Goal: Information Seeking & Learning: Understand process/instructions

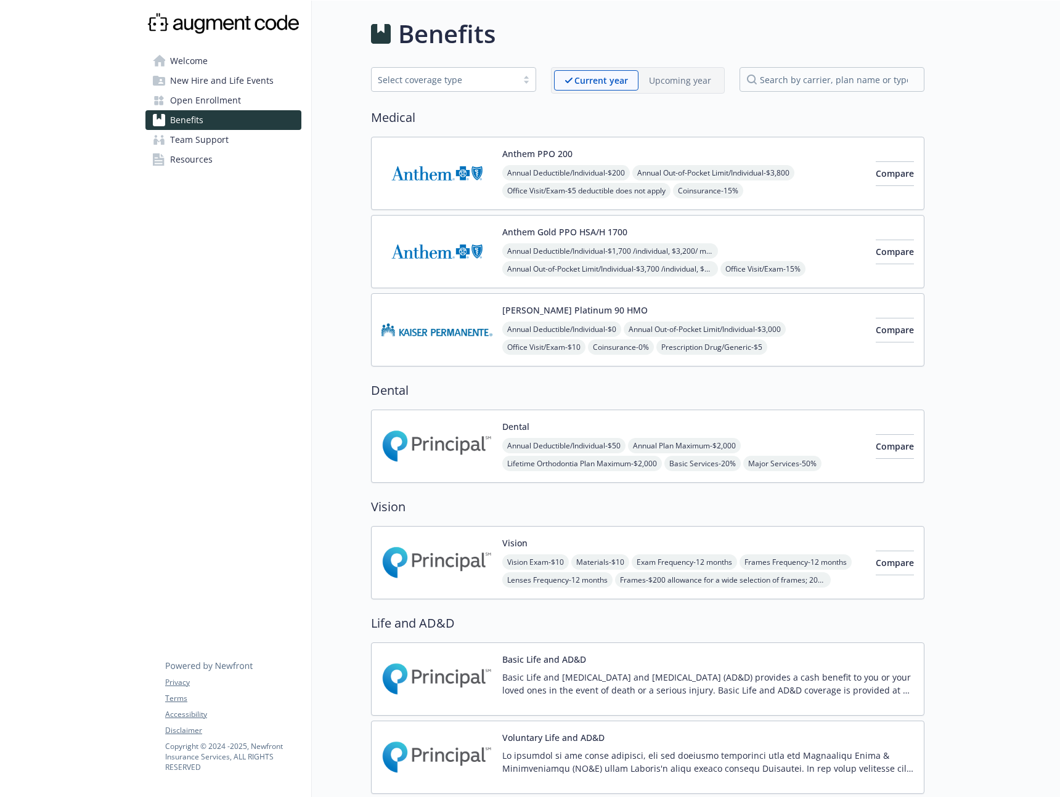
click at [674, 76] on p "Upcoming year" at bounding box center [680, 80] width 62 height 13
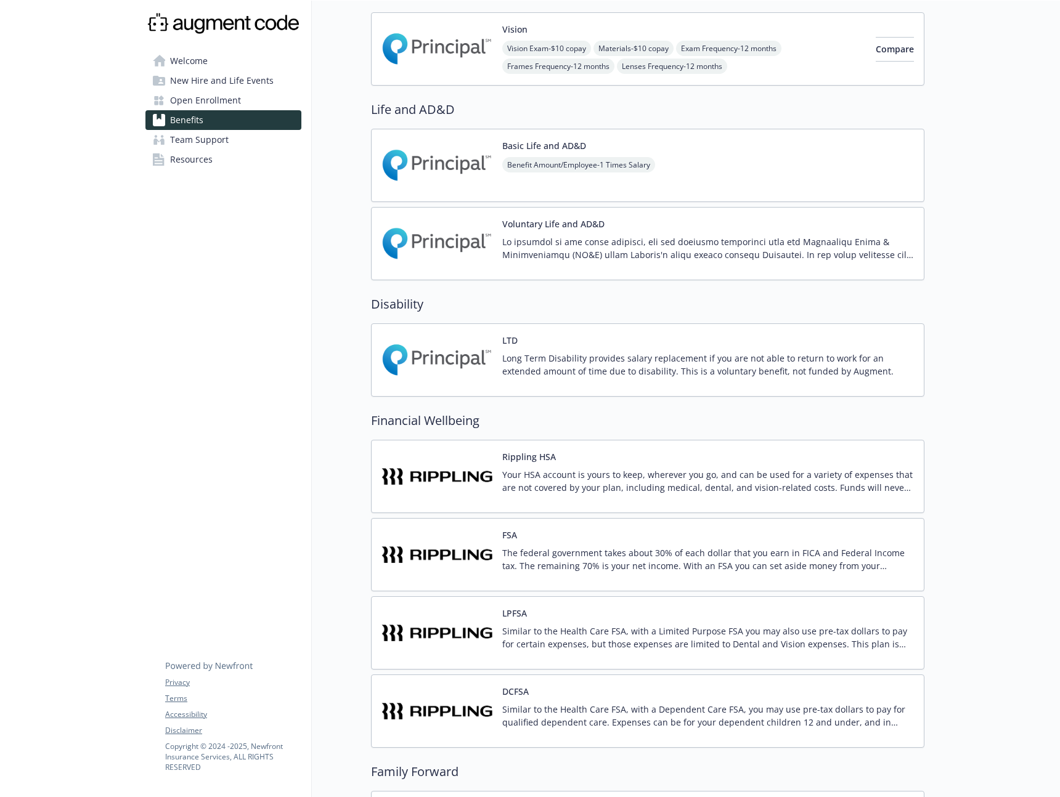
scroll to position [679, 0]
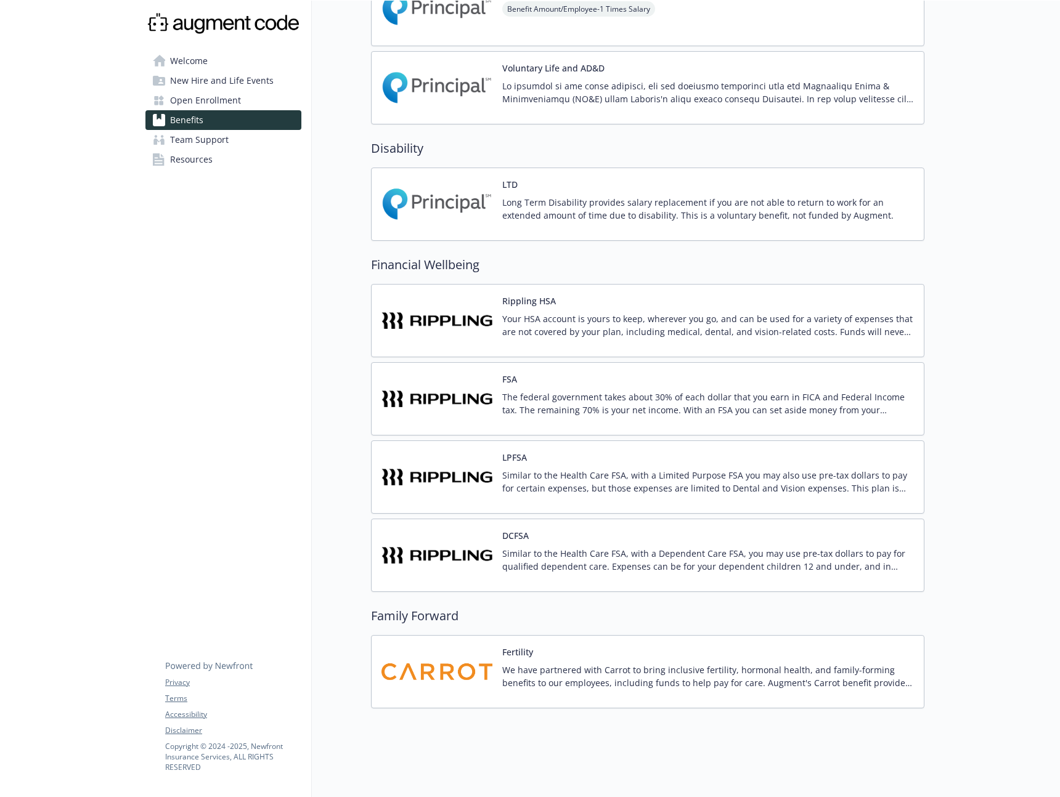
click at [635, 398] on p "The federal government takes about 30% of each dollar that you earn in FICA and…" at bounding box center [708, 404] width 412 height 26
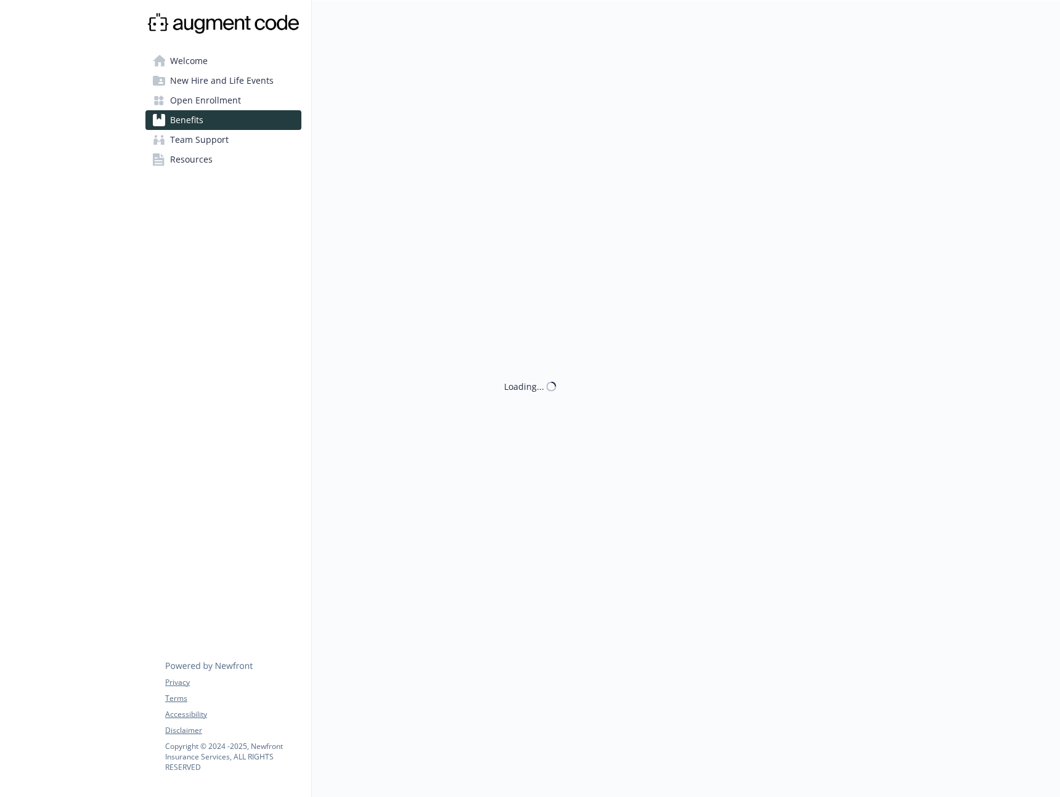
scroll to position [679, 0]
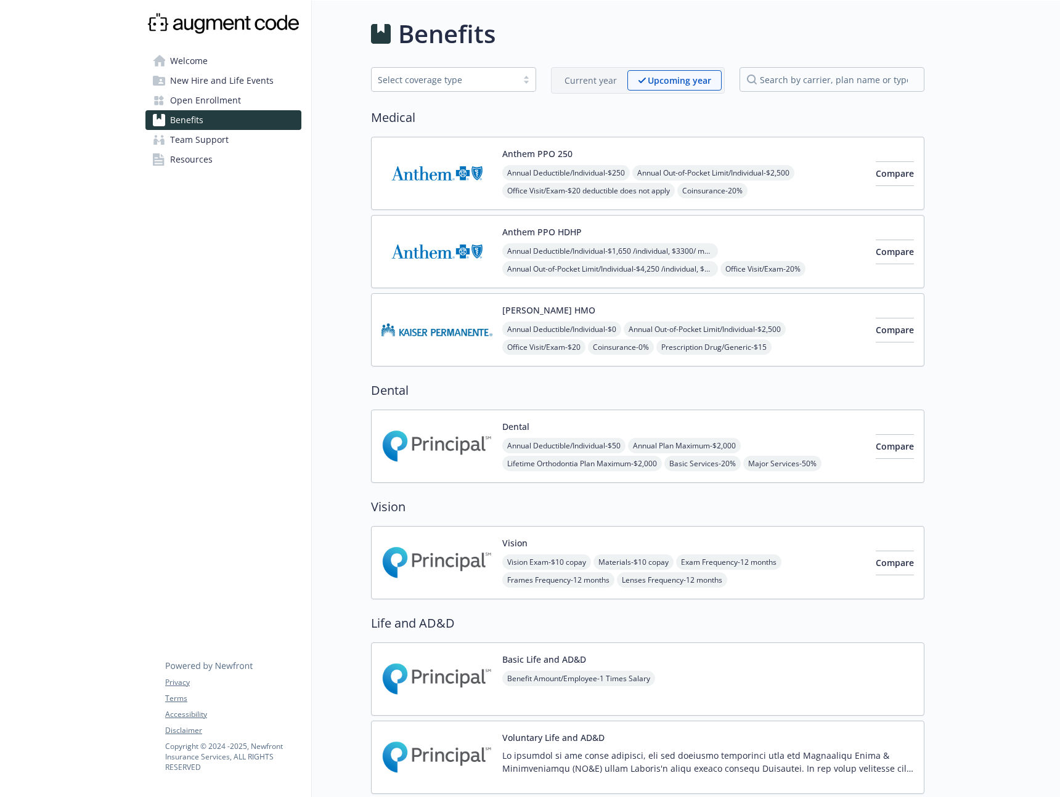
scroll to position [679, 0]
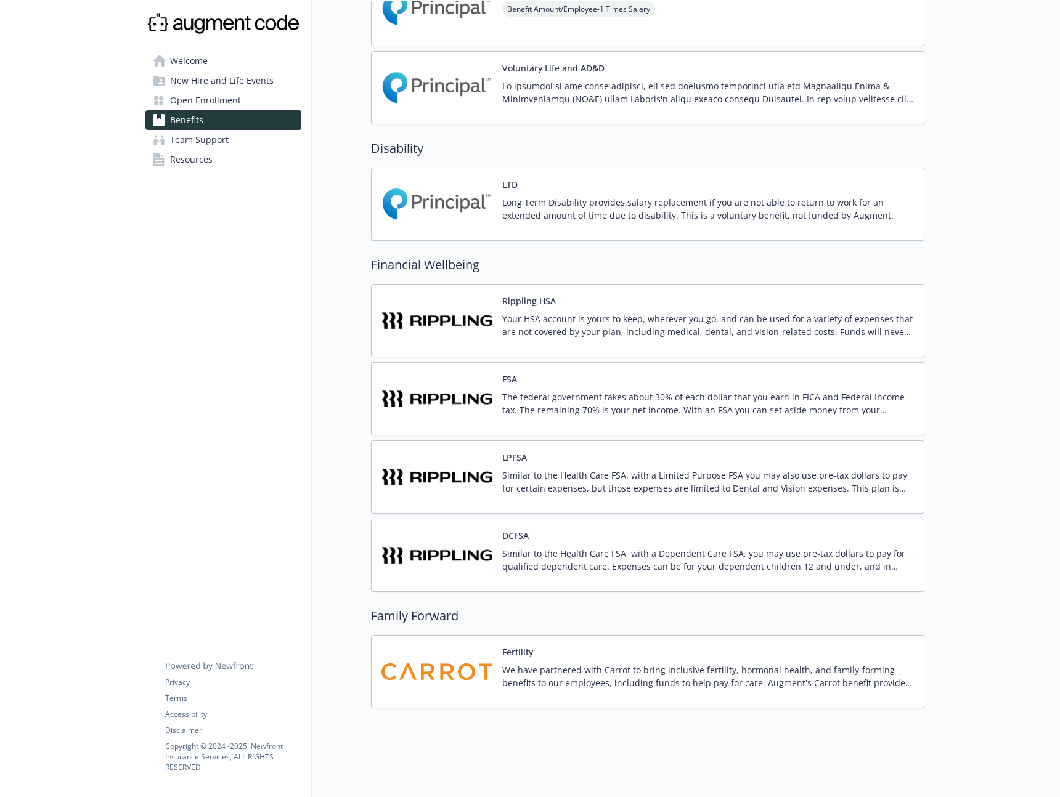
click at [596, 391] on p "The federal government takes about 30% of each dollar that you earn in FICA and…" at bounding box center [708, 404] width 412 height 26
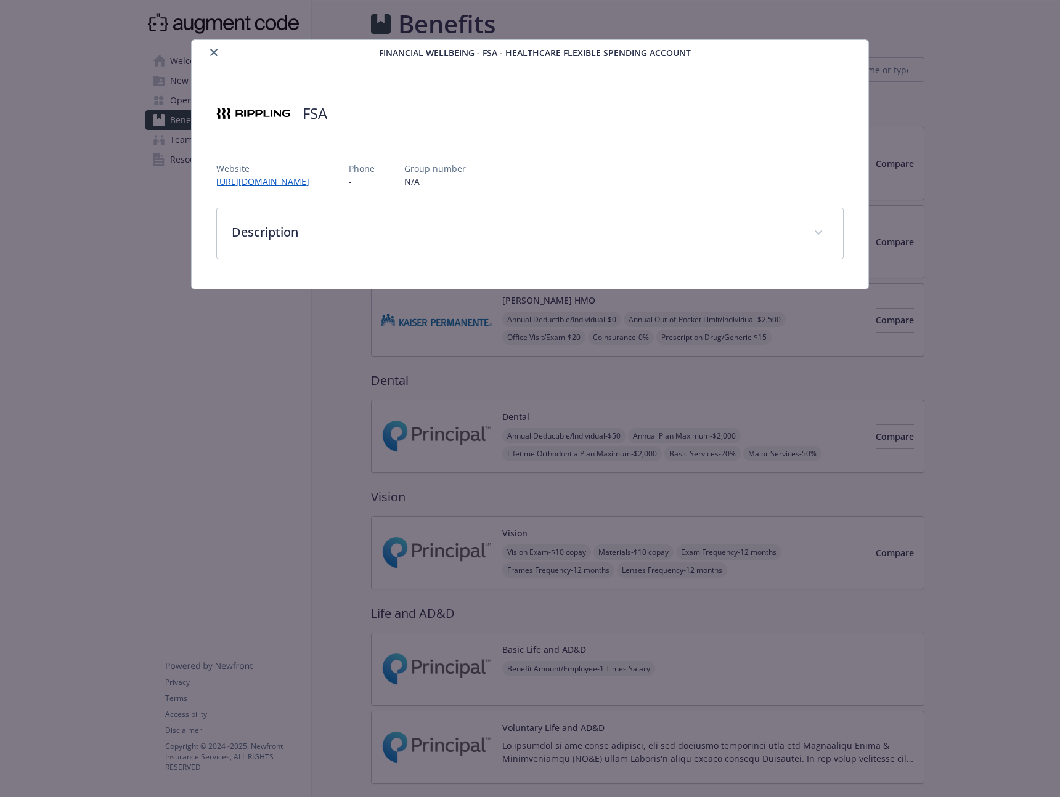
scroll to position [679, 0]
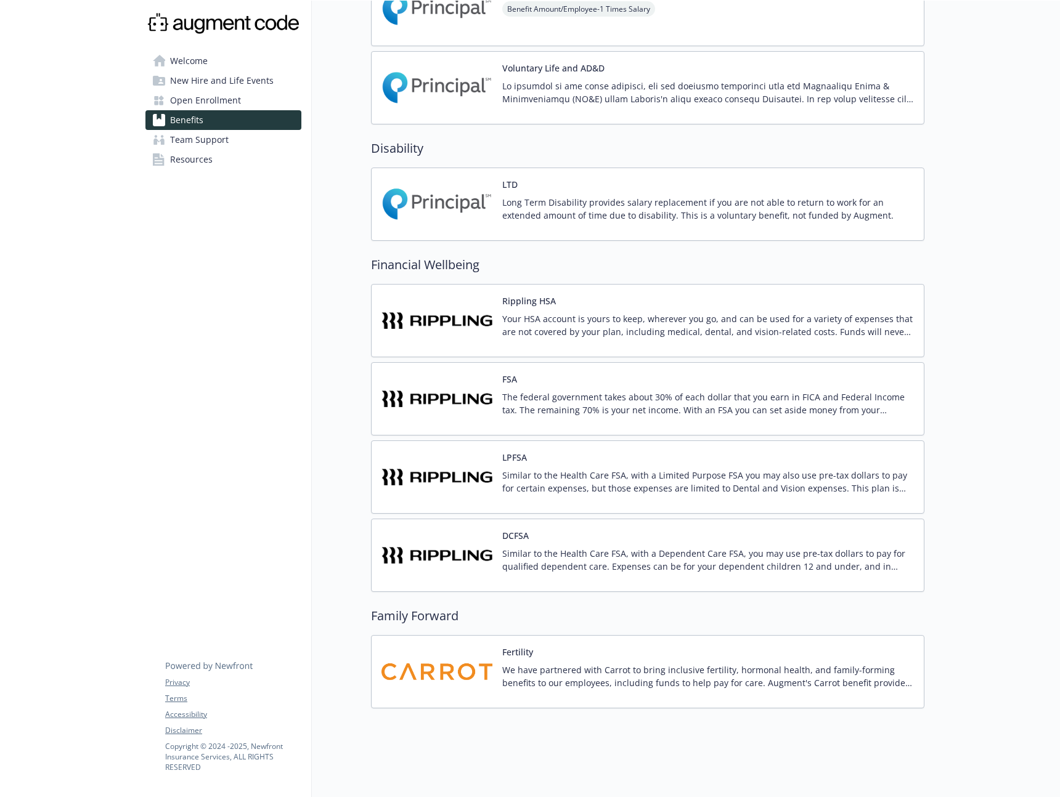
scroll to position [666, 0]
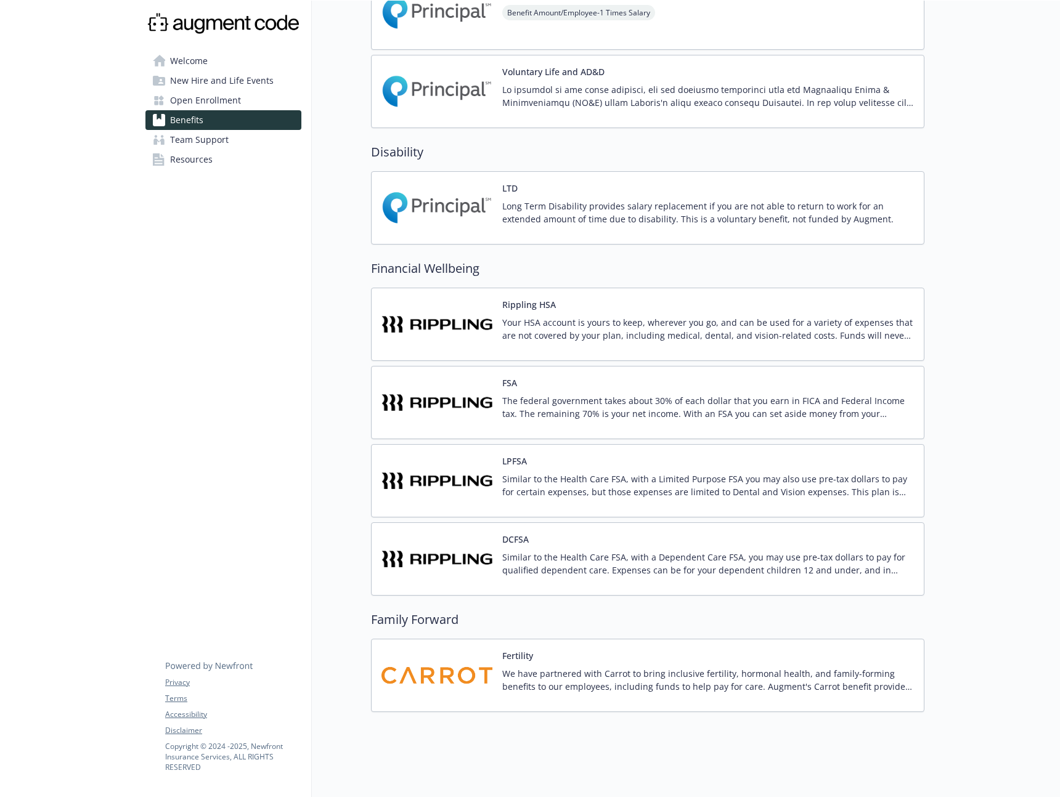
click at [1014, 268] on div at bounding box center [992, 68] width 136 height 1466
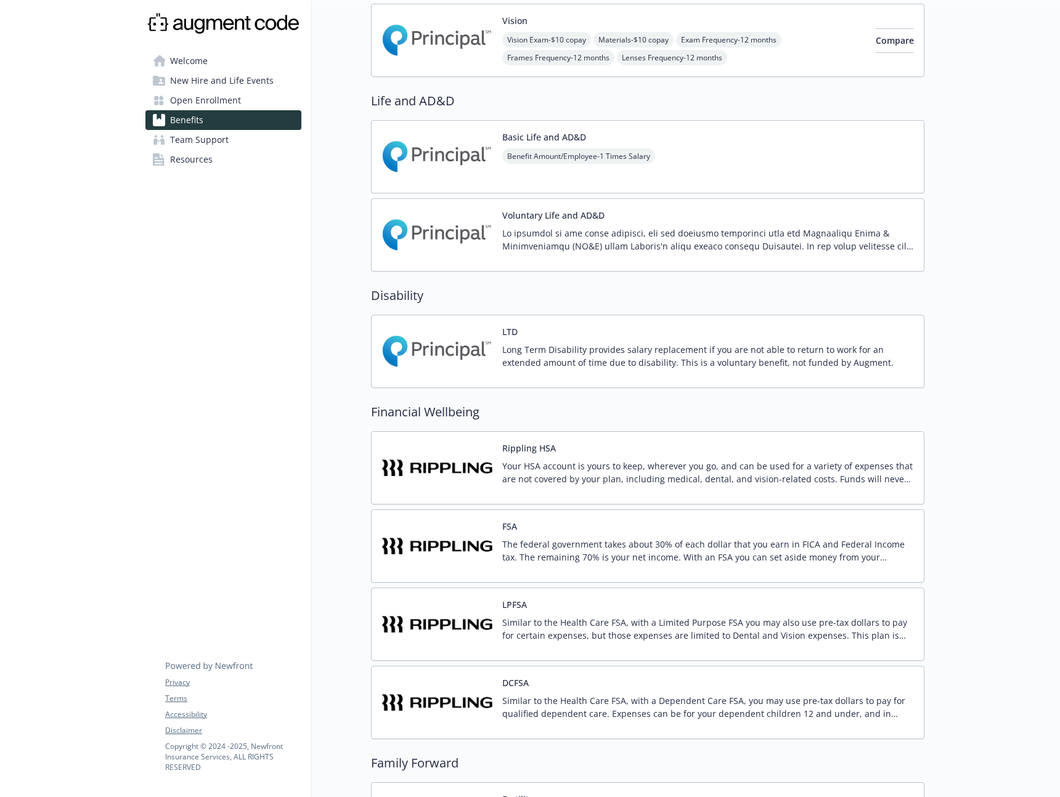
scroll to position [0, 0]
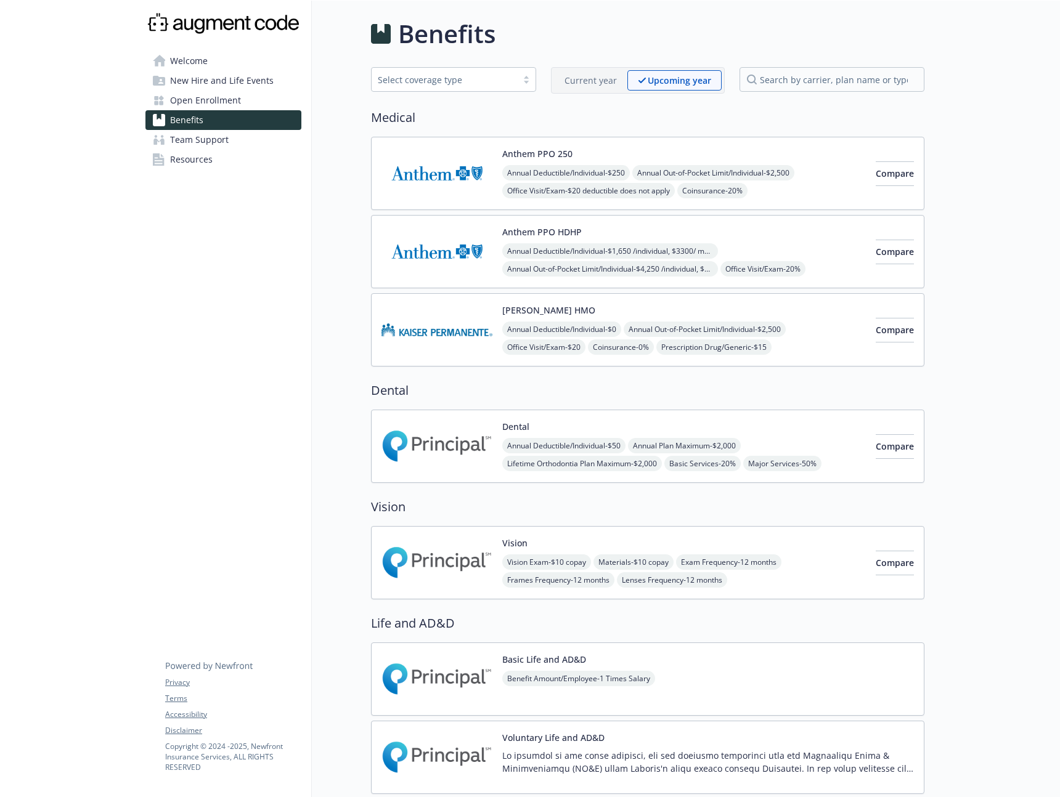
click at [245, 84] on span "New Hire and Life Events" at bounding box center [222, 81] width 104 height 20
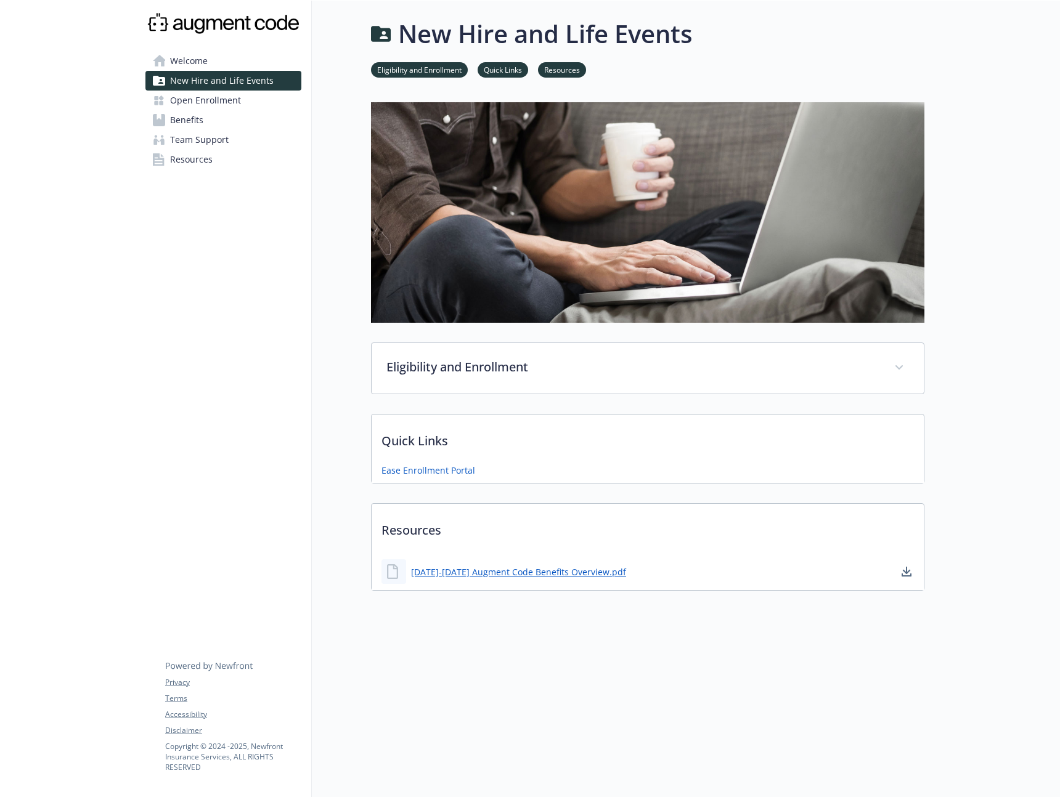
click at [229, 99] on span "Open Enrollment" at bounding box center [205, 101] width 71 height 20
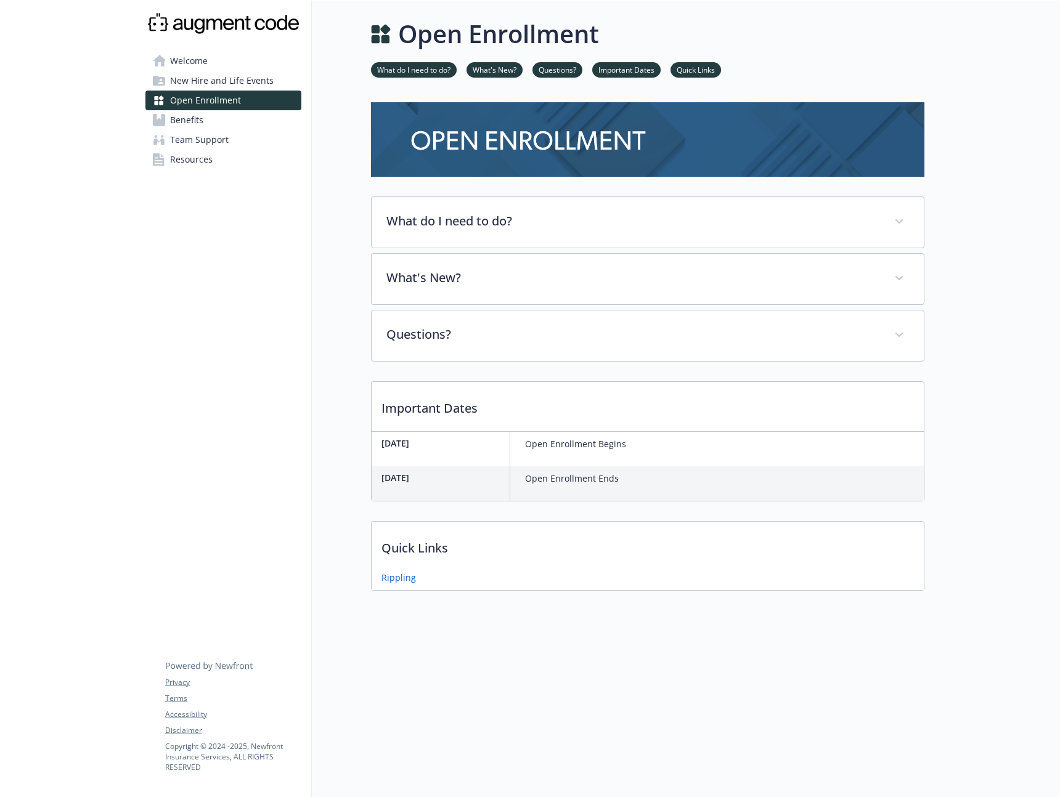
click at [209, 62] on link "Welcome" at bounding box center [223, 61] width 156 height 20
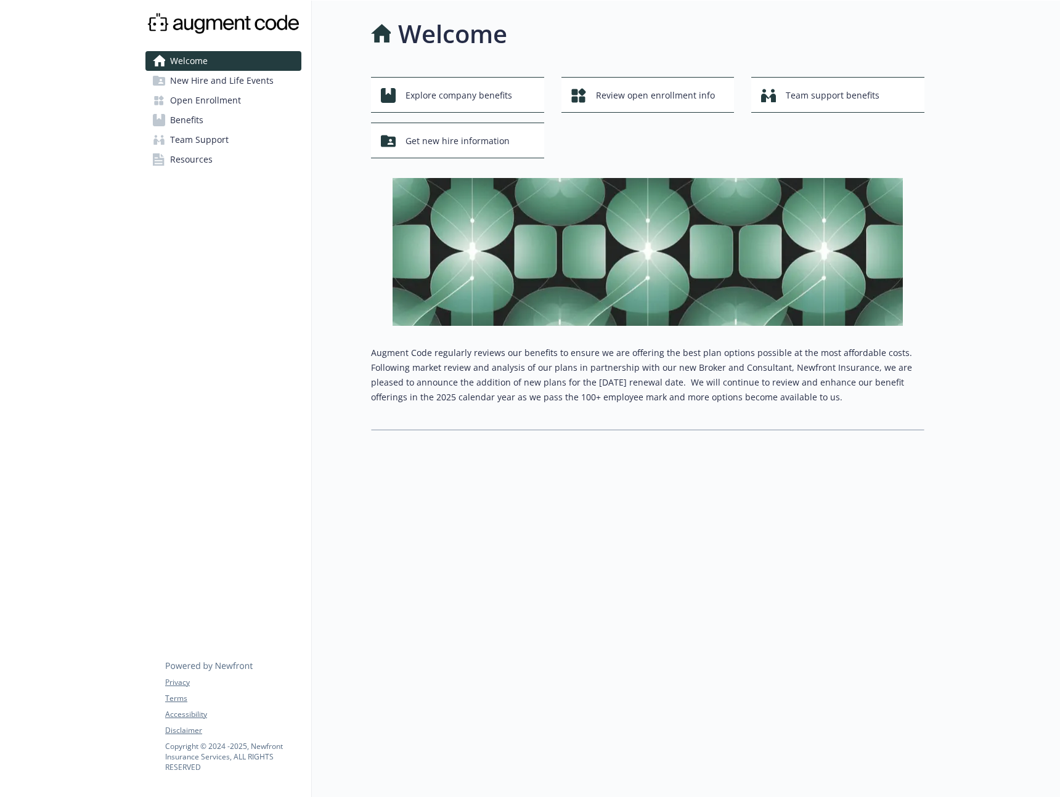
click at [231, 131] on link "Team Support" at bounding box center [223, 140] width 156 height 20
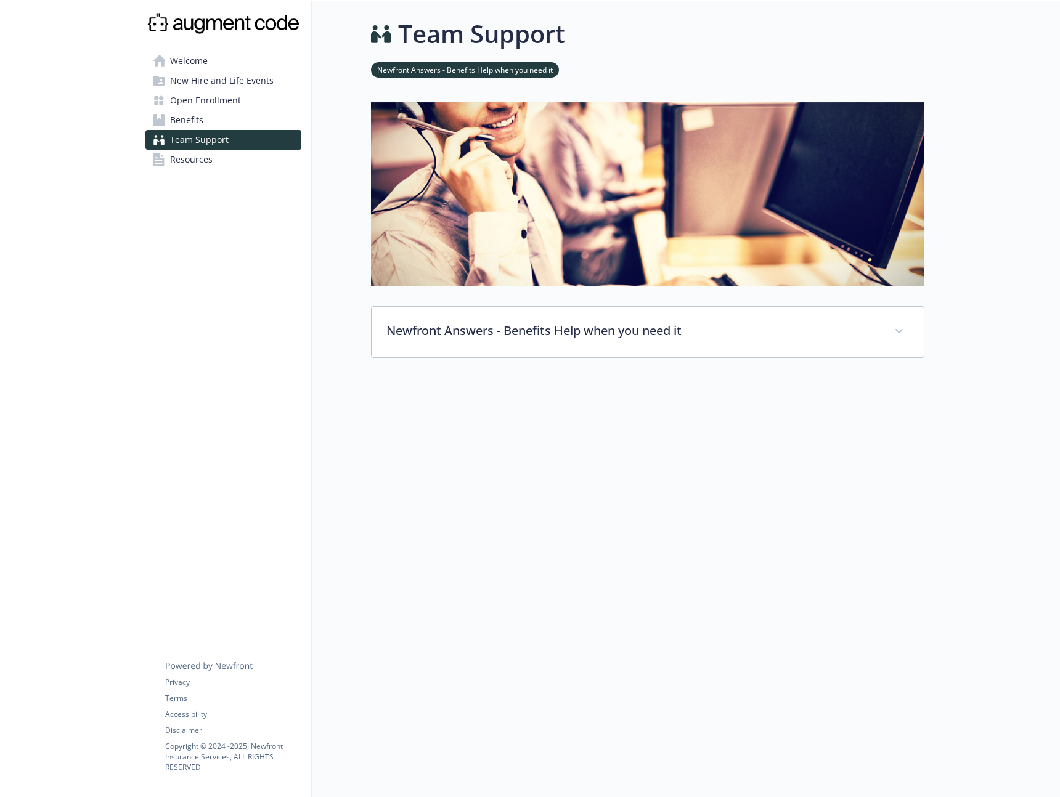
click at [209, 121] on link "Benefits" at bounding box center [223, 120] width 156 height 20
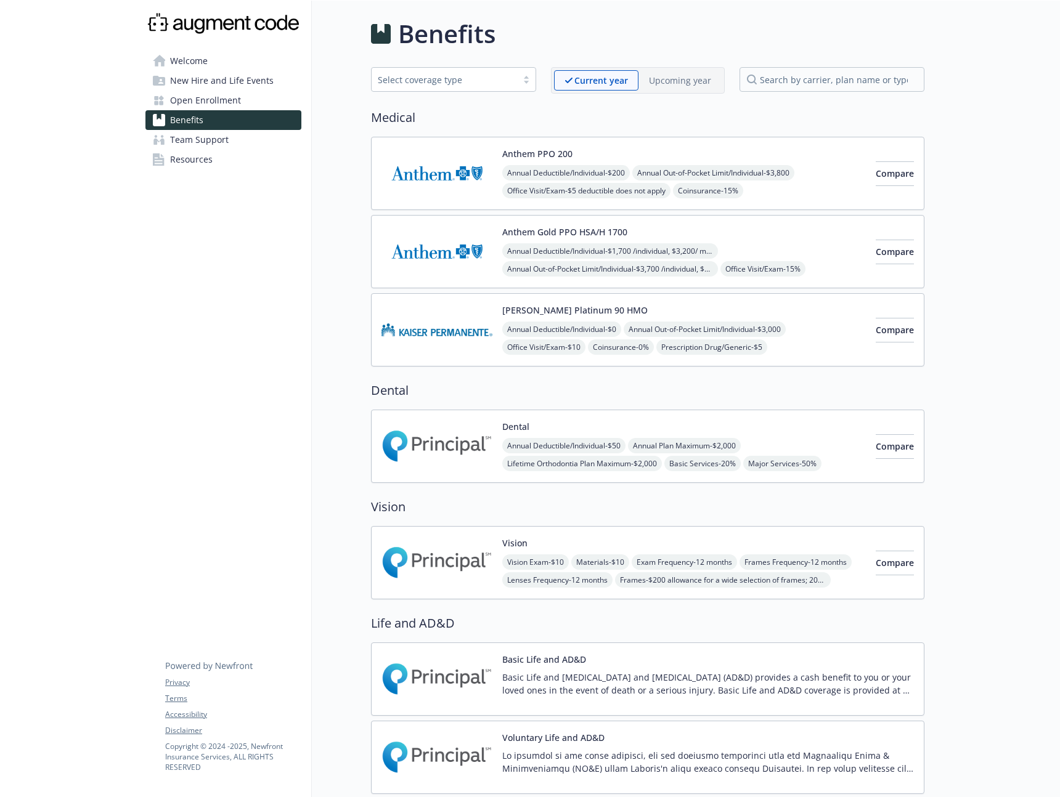
click at [229, 139] on link "Team Support" at bounding box center [223, 140] width 156 height 20
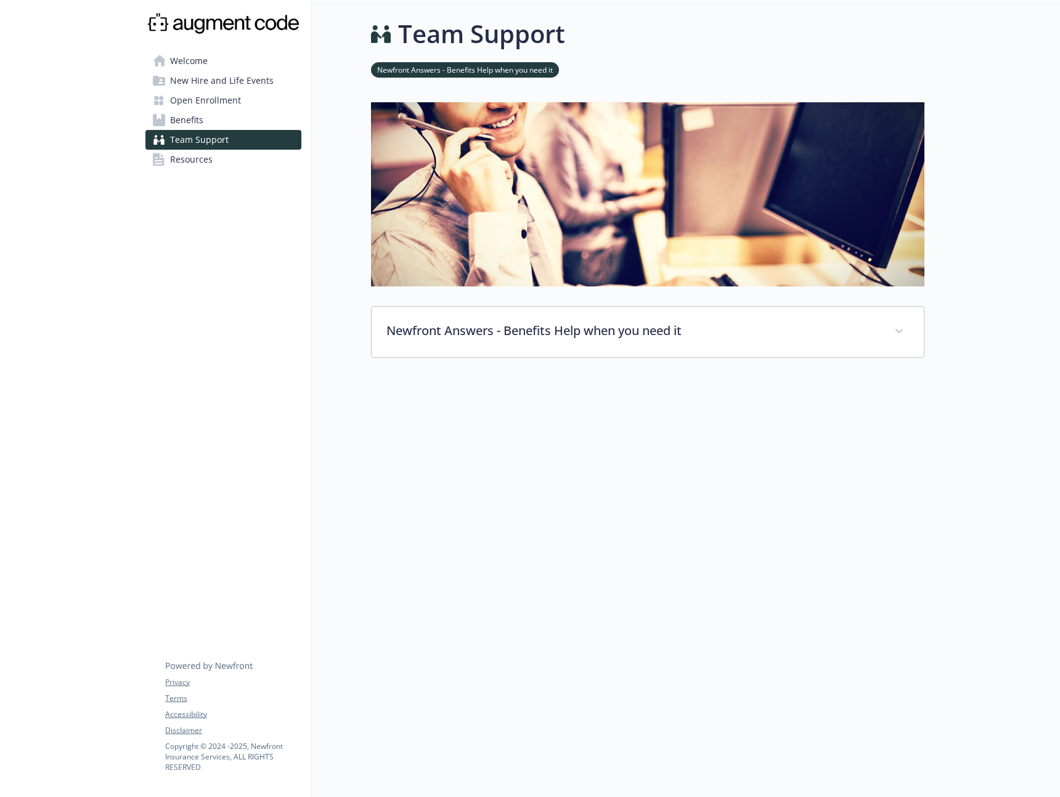
click at [232, 97] on span "Open Enrollment" at bounding box center [205, 101] width 71 height 20
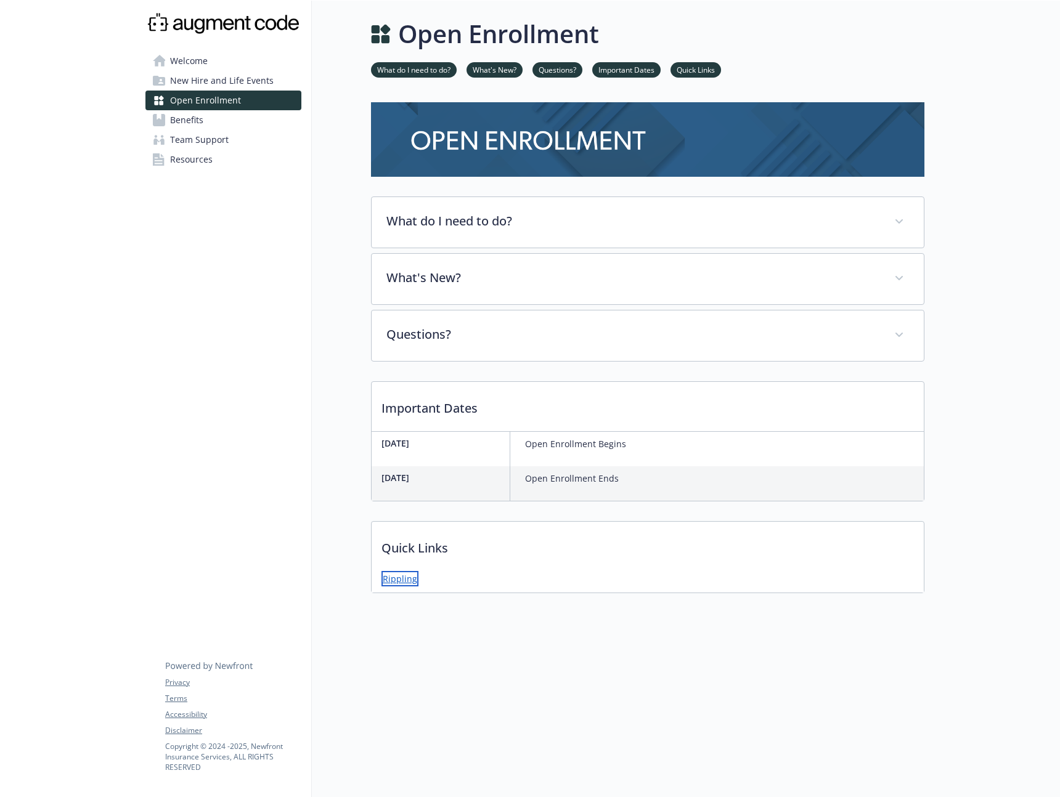
click at [399, 577] on link "Rippling" at bounding box center [399, 578] width 37 height 15
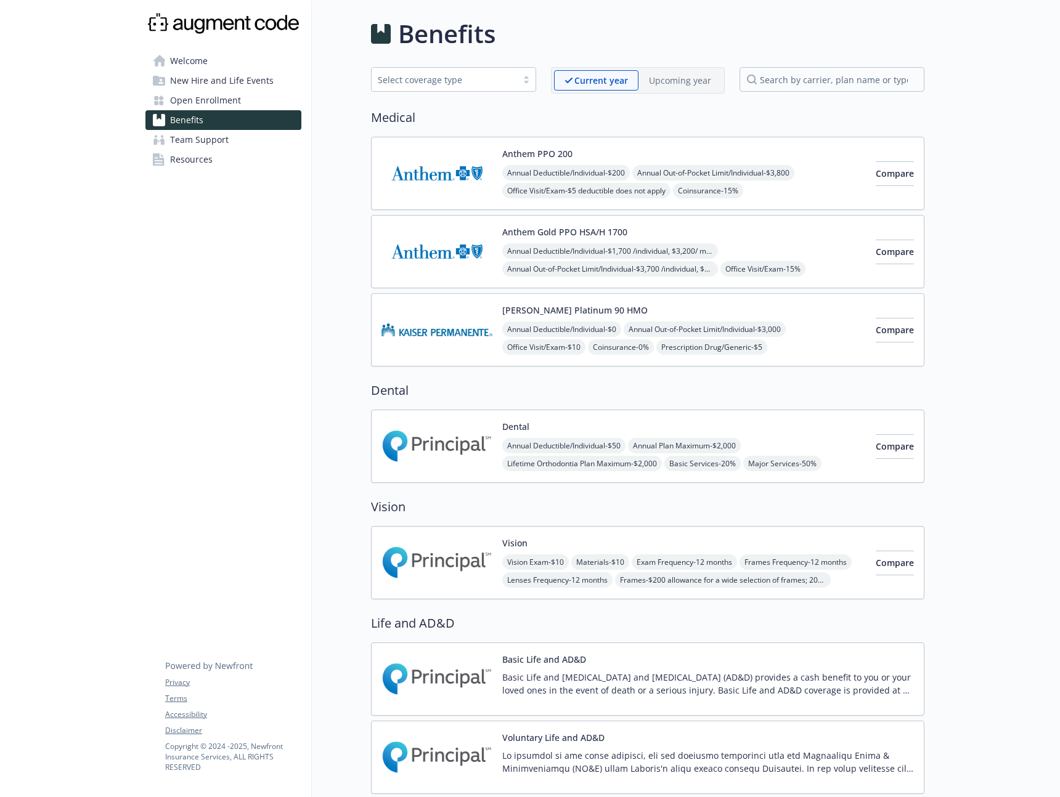
click at [661, 71] on div "Upcoming year" at bounding box center [679, 80] width 83 height 20
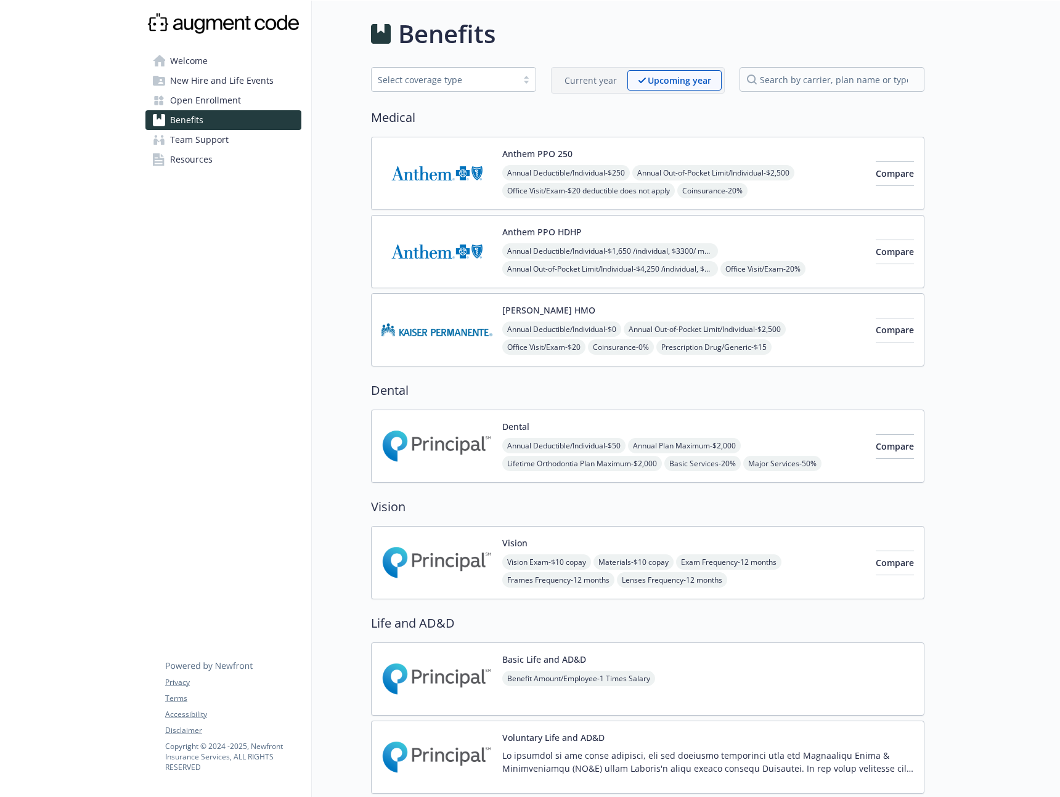
click at [582, 78] on p "Current year" at bounding box center [590, 80] width 52 height 13
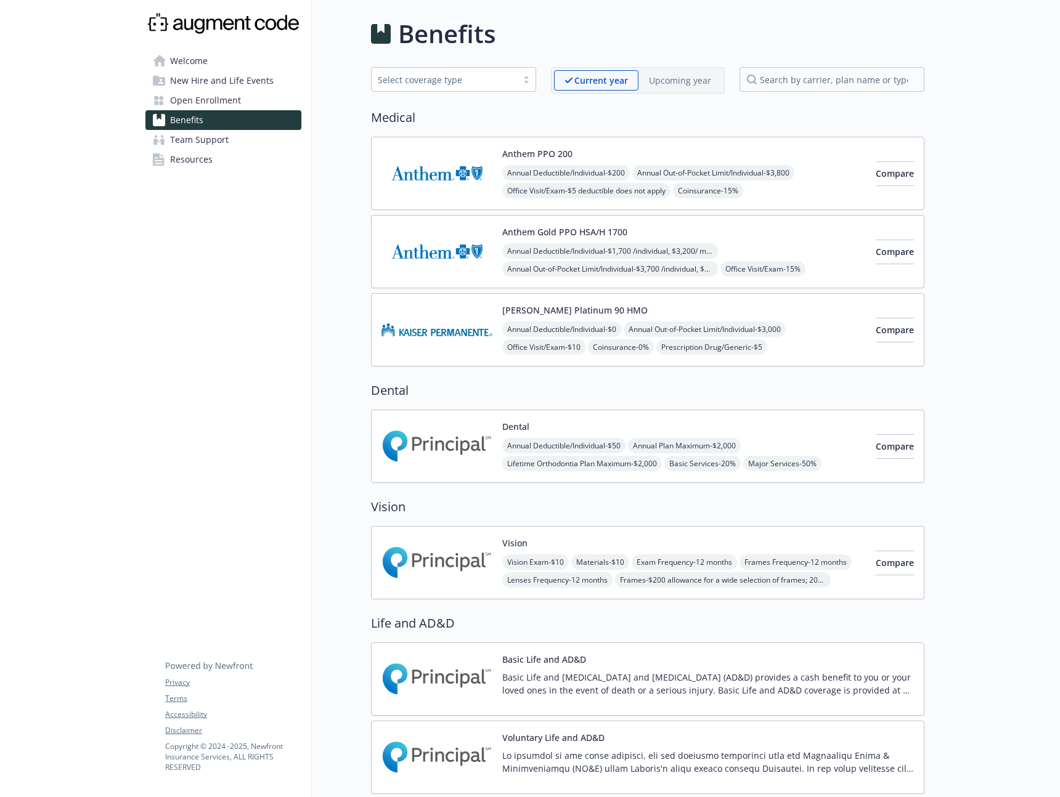
click at [670, 77] on p "Upcoming year" at bounding box center [680, 80] width 62 height 13
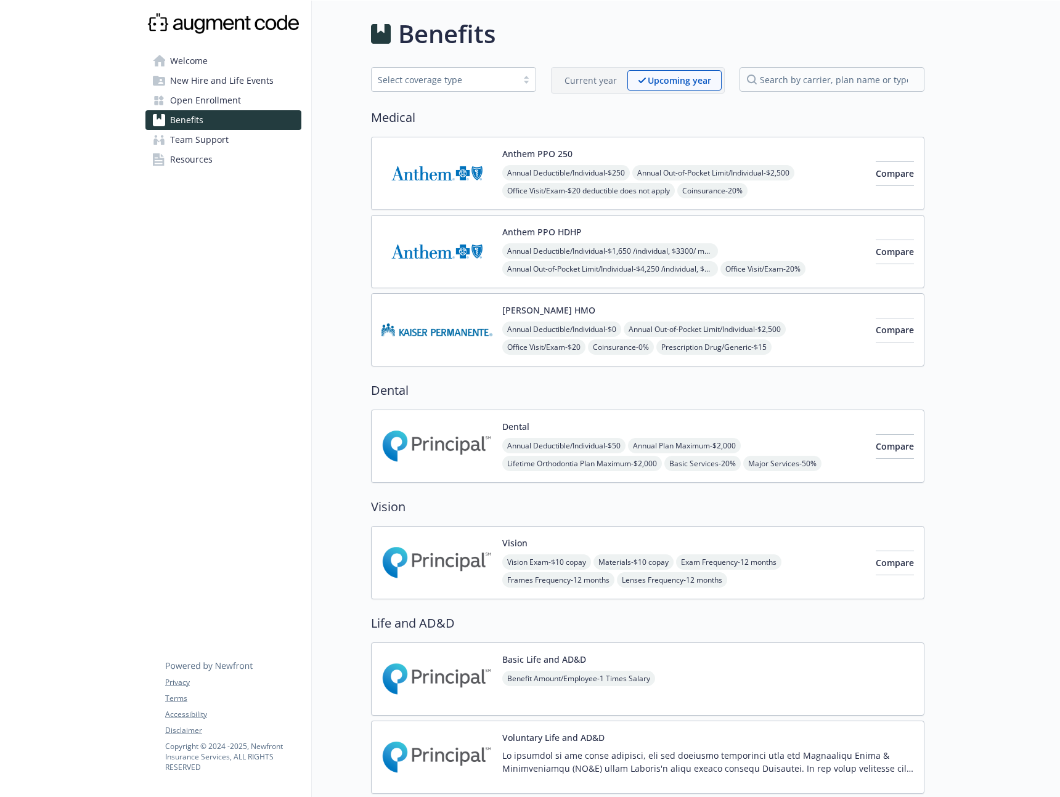
click at [464, 184] on img at bounding box center [436, 173] width 111 height 52
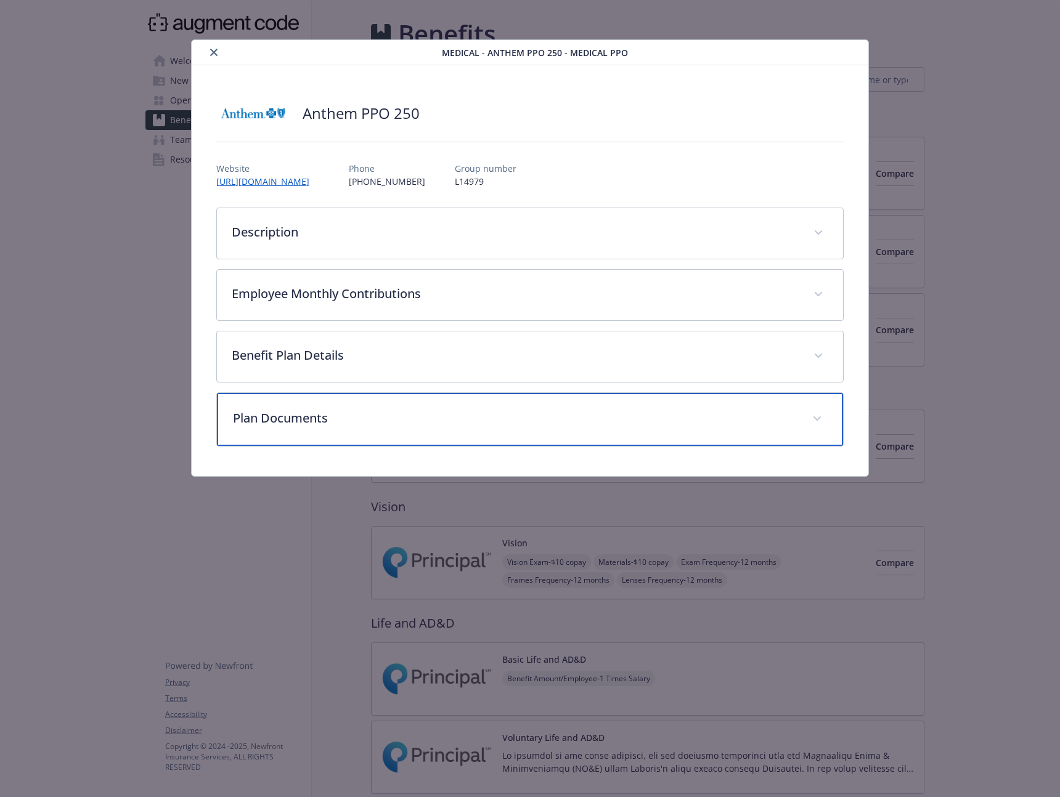
click at [420, 423] on p "Plan Documents" at bounding box center [515, 418] width 565 height 18
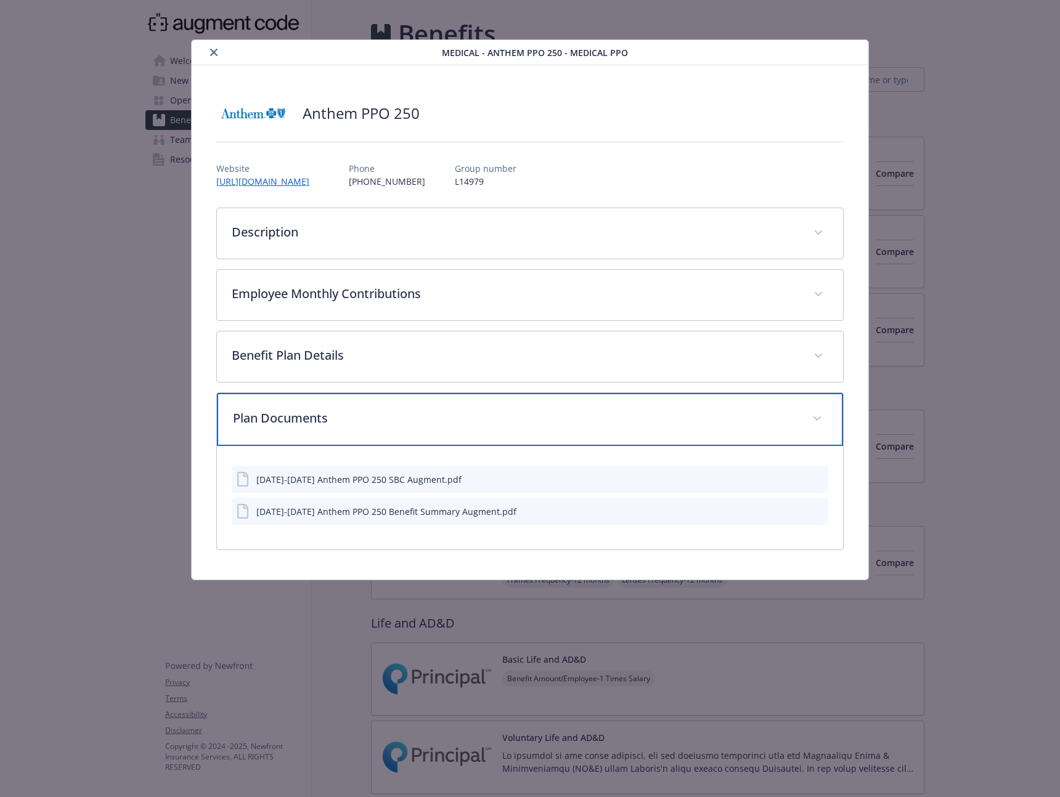
click at [420, 423] on p "Plan Documents" at bounding box center [515, 418] width 565 height 18
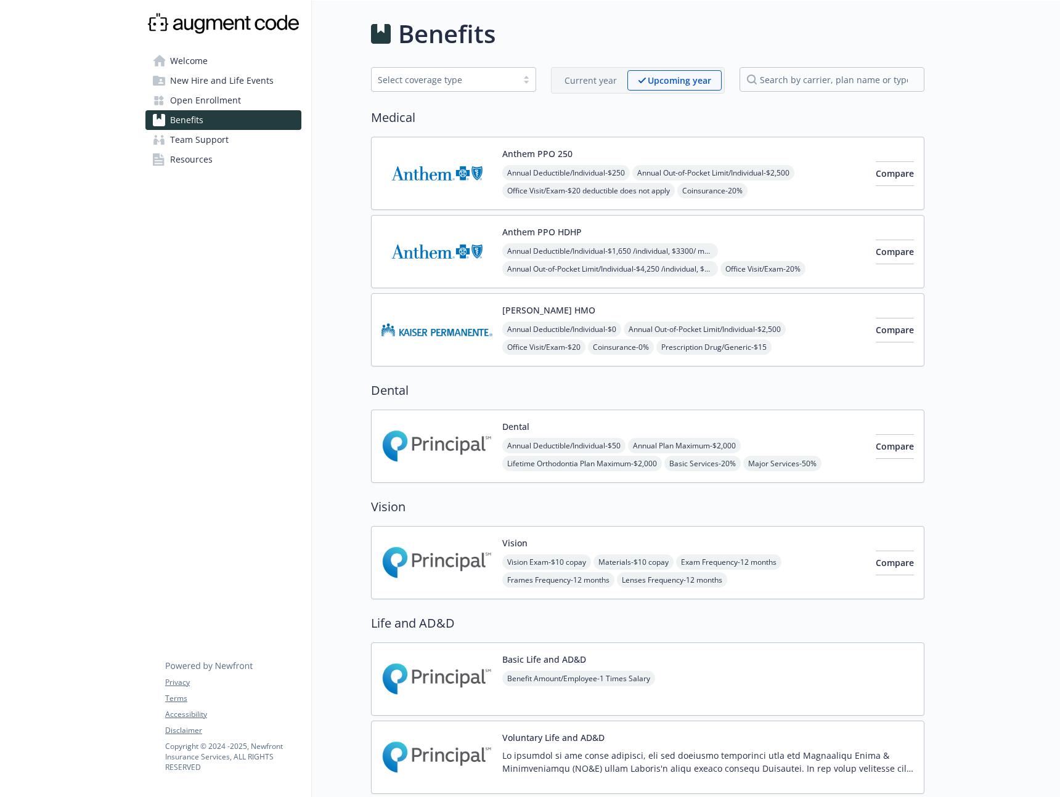
click at [262, 99] on link "Open Enrollment" at bounding box center [223, 101] width 156 height 20
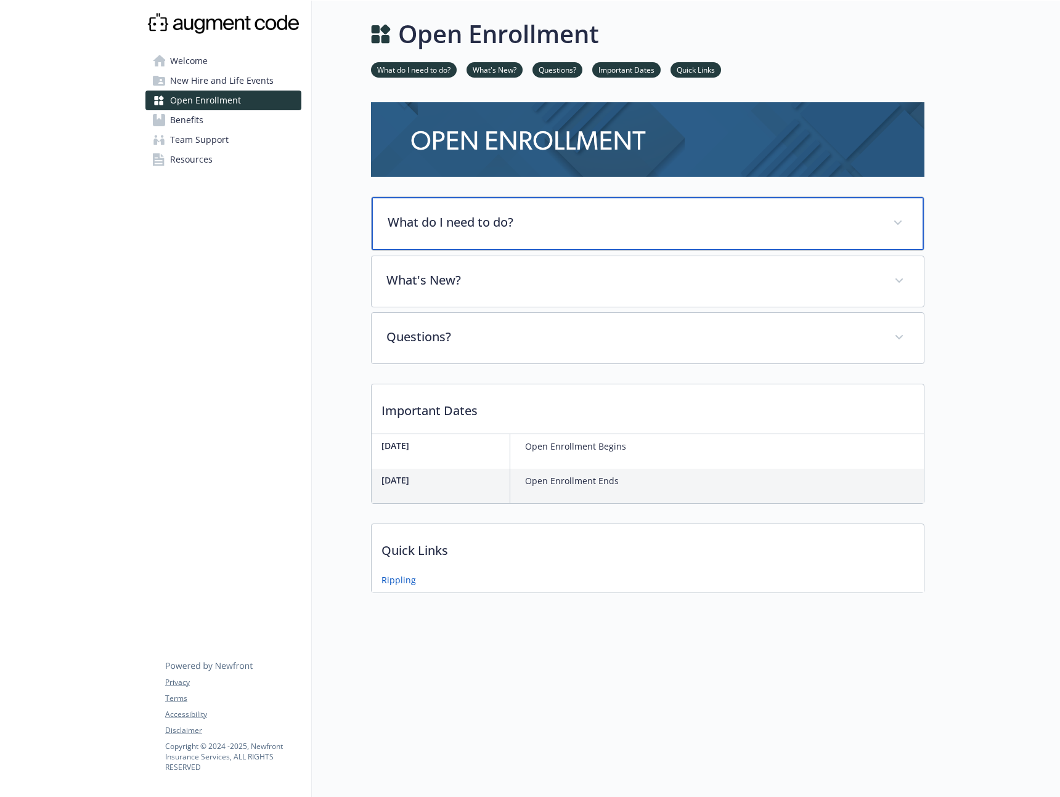
click at [464, 233] on div "What do I need to do?" at bounding box center [648, 223] width 552 height 53
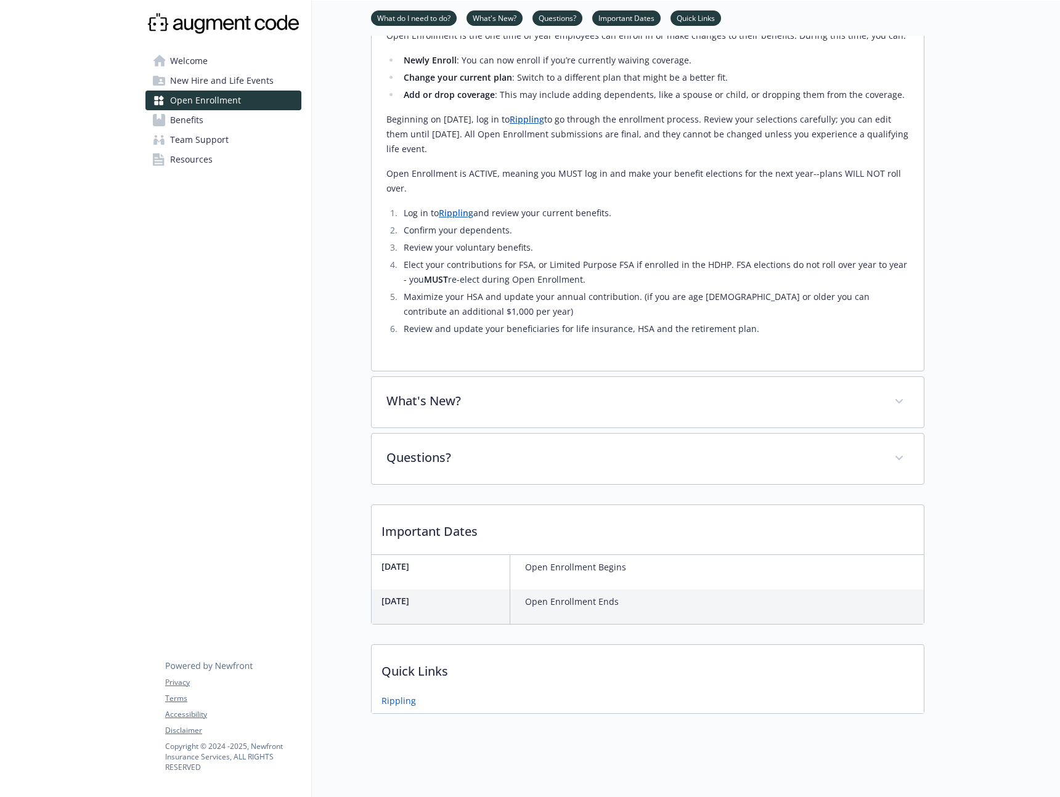
scroll to position [256, 0]
